Goal: Task Accomplishment & Management: Manage account settings

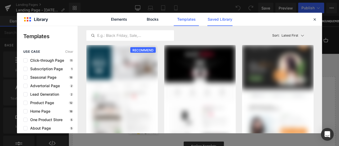
click at [218, 21] on link "Saved Library" at bounding box center [219, 19] width 25 height 13
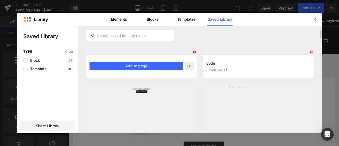
scroll to position [13, 0]
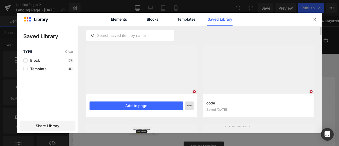
click at [190, 105] on icon "button" at bounding box center [189, 106] width 4 height 4
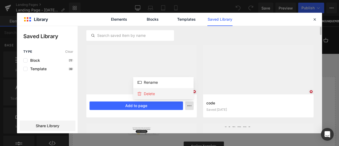
click at [180, 95] on div "Delete" at bounding box center [163, 93] width 60 height 11
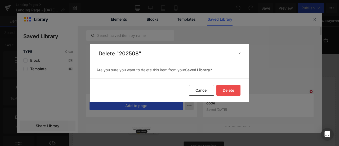
click at [225, 88] on button "Delete" at bounding box center [228, 90] width 24 height 11
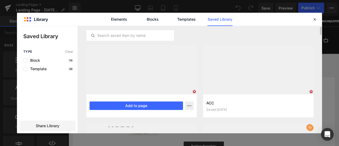
click at [194, 106] on div "code Saved [DATE] Add to page" at bounding box center [141, 105] width 110 height 23
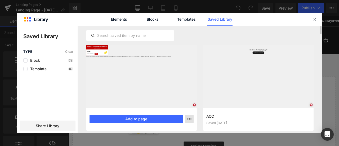
click at [187, 118] on icon "button" at bounding box center [189, 119] width 4 height 4
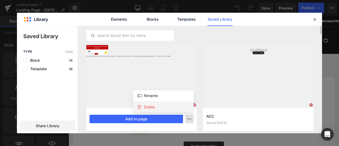
click at [185, 106] on div "Delete" at bounding box center [163, 106] width 60 height 11
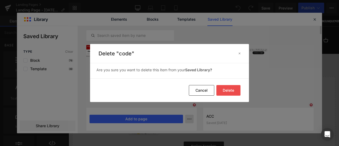
click at [230, 91] on button "Delete" at bounding box center [228, 90] width 24 height 11
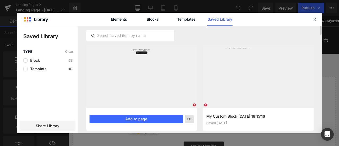
click at [188, 119] on icon "button" at bounding box center [189, 119] width 4 height 4
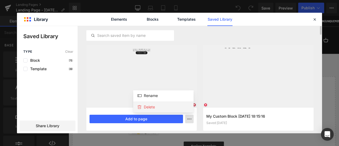
click at [179, 107] on div "Delete" at bounding box center [163, 106] width 60 height 11
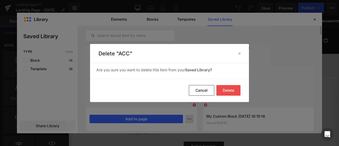
click at [221, 89] on button "Delete" at bounding box center [228, 90] width 24 height 11
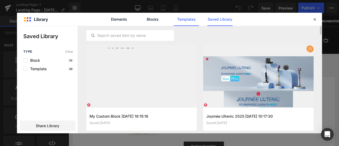
click at [183, 16] on link "Templates" at bounding box center [186, 19] width 25 height 13
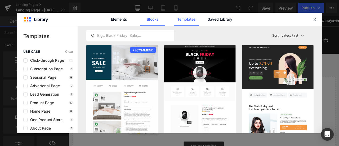
click at [151, 17] on link "Blocks" at bounding box center [152, 19] width 25 height 13
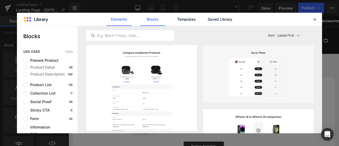
click at [122, 21] on link "Elements" at bounding box center [118, 19] width 25 height 13
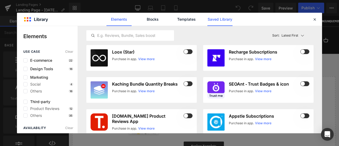
click at [219, 22] on link "Saved Library" at bounding box center [219, 19] width 25 height 13
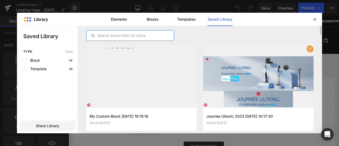
click at [140, 35] on input "text" at bounding box center [130, 35] width 87 height 6
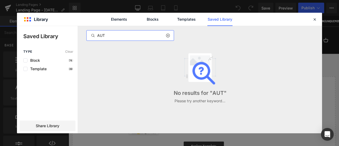
type input "AUT"
click at [168, 34] on icon at bounding box center [168, 35] width 4 height 4
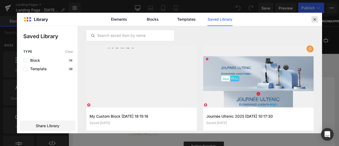
click at [316, 21] on icon at bounding box center [314, 19] width 5 height 5
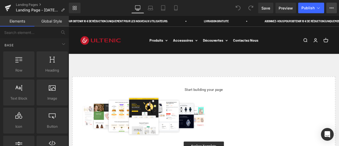
click at [330, 8] on icon at bounding box center [331, 8] width 4 height 4
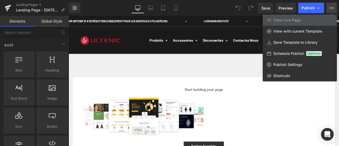
click at [94, 8] on div "Library Desktop Desktop Laptop Tablet Mobile Save Preview Publish Scheduled Vie…" at bounding box center [204, 8] width 270 height 11
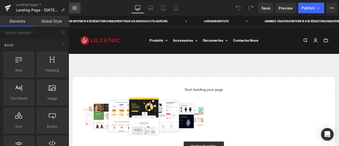
click at [78, 8] on link "Library" at bounding box center [75, 8] width 12 height 11
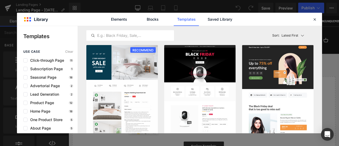
click at [241, 21] on div "Elements Blocks Templates Saved Library" at bounding box center [169, 19] width 305 height 13
click at [229, 20] on link "Saved Library" at bounding box center [219, 19] width 25 height 13
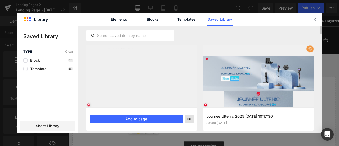
click at [191, 116] on button "button" at bounding box center [189, 119] width 8 height 8
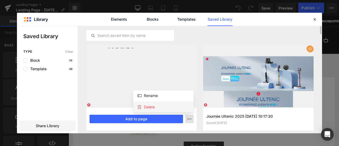
click at [181, 104] on div "Delete" at bounding box center [163, 106] width 60 height 11
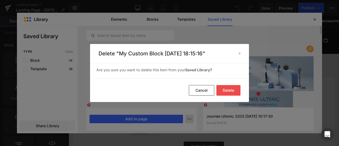
click at [227, 93] on button "Delete" at bounding box center [228, 90] width 24 height 11
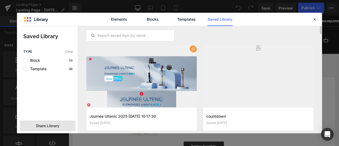
click at [50, 125] on span "Share Library" at bounding box center [48, 125] width 24 height 5
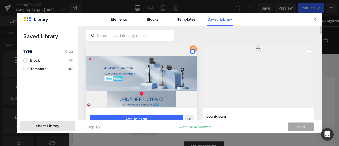
click at [194, 51] on label at bounding box center [192, 51] width 4 height 4
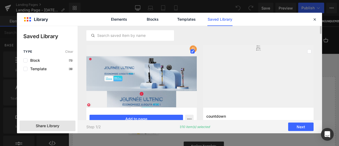
click at [288, 123] on div "Step 1/2 1/10 item(s) selected Next" at bounding box center [200, 126] width 244 height 13
click at [293, 125] on button "Next" at bounding box center [300, 127] width 25 height 8
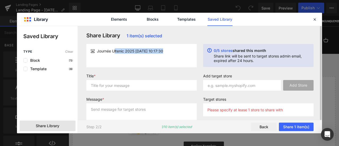
drag, startPoint x: 115, startPoint y: 51, endPoint x: 165, endPoint y: 51, distance: 49.8
click at [163, 51] on span "Journée Ultenic 2025 [DATE] 10:17:30" at bounding box center [130, 51] width 66 height 6
click at [155, 53] on span "Journée Ultenic 2025 [DATE] 10:17:30" at bounding box center [130, 51] width 66 height 6
drag, startPoint x: 224, startPoint y: 56, endPoint x: 265, endPoint y: 59, distance: 41.4
click at [265, 59] on p "Share link will be sent to target stores admin email, expired after 24 hours." at bounding box center [262, 58] width 96 height 9
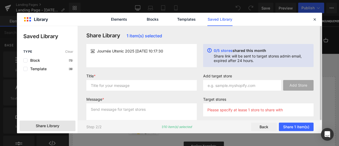
click at [260, 60] on p "Share link will be sent to target stores admin email, expired after 24 hours." at bounding box center [262, 58] width 96 height 9
click at [312, 19] on div at bounding box center [314, 19] width 6 height 6
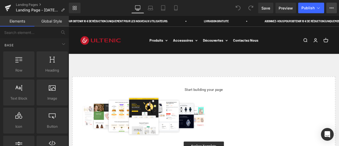
click at [328, 8] on button "View Live Page View with current Template Save Template to Library Schedule Pub…" at bounding box center [331, 8] width 11 height 11
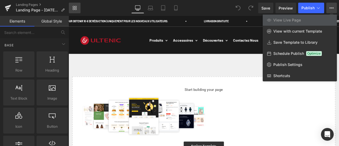
click at [73, 12] on link "Library" at bounding box center [75, 8] width 12 height 11
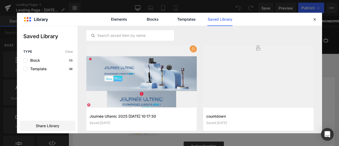
click at [225, 21] on link "Saved Library" at bounding box center [219, 19] width 25 height 13
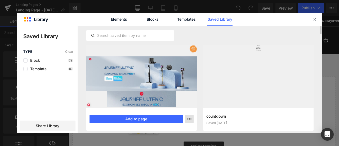
click at [189, 118] on icon "button" at bounding box center [189, 119] width 4 height 4
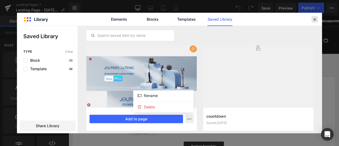
click at [315, 18] on icon at bounding box center [314, 19] width 5 height 5
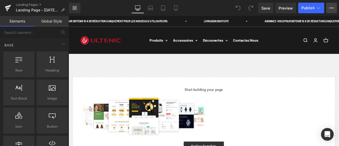
click at [331, 8] on icon at bounding box center [331, 8] width 4 height 4
